Goal: Find specific page/section: Find specific page/section

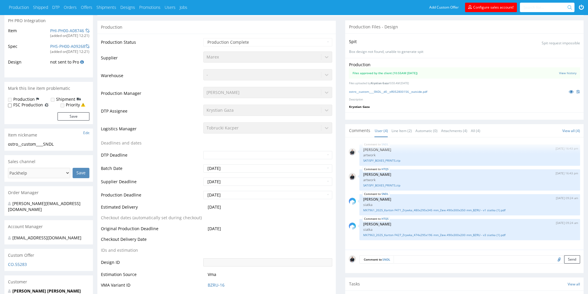
scroll to position [177, 0]
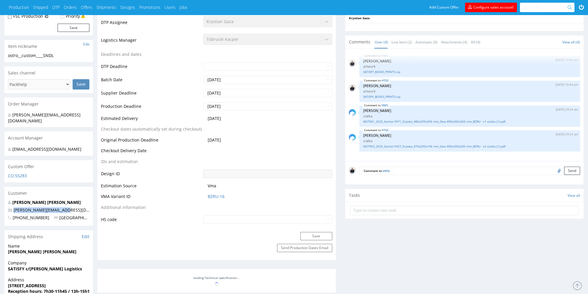
drag, startPoint x: 68, startPoint y: 204, endPoint x: 9, endPoint y: 204, distance: 58.7
click at [9, 207] on p "[PERSON_NAME][EMAIL_ADDRESS][DOMAIN_NAME]" at bounding box center [48, 210] width 81 height 6
copy span "[PERSON_NAME][EMAIL_ADDRESS][DOMAIN_NAME]"
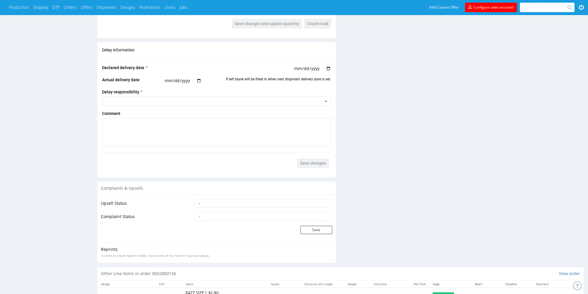
scroll to position [688, 0]
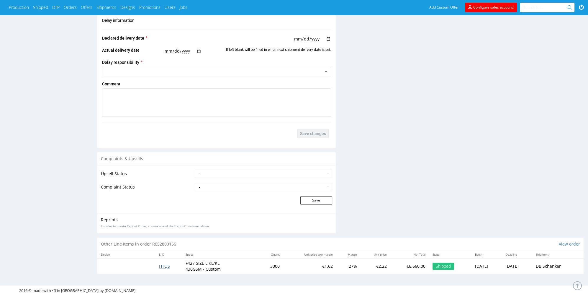
click at [165, 266] on span "HTQS" at bounding box center [164, 266] width 11 height 6
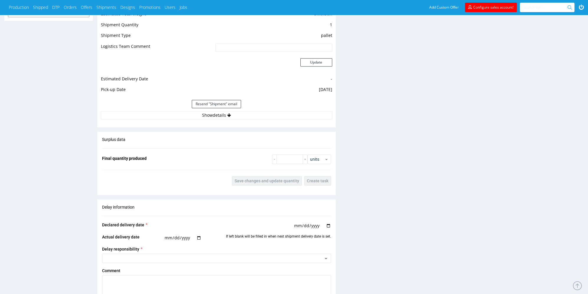
scroll to position [688, 0]
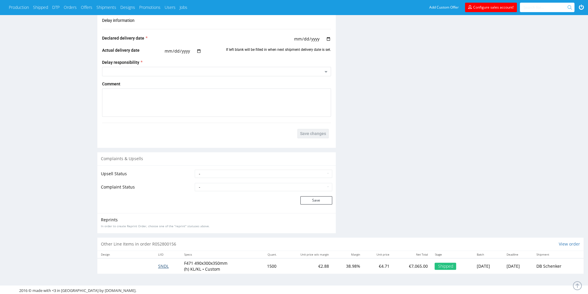
click at [160, 264] on span "SNDL" at bounding box center [163, 266] width 11 height 6
